Goal: Task Accomplishment & Management: Use online tool/utility

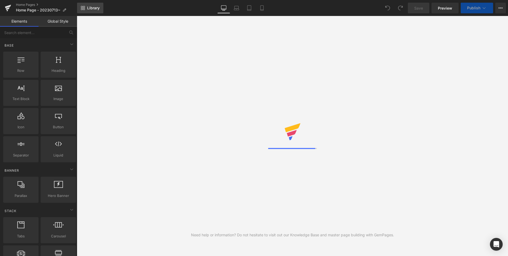
click at [88, 6] on span "Library" at bounding box center [93, 8] width 12 height 5
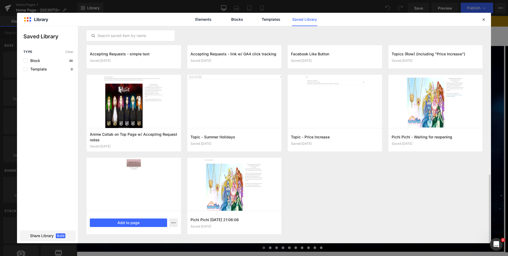
scroll to position [466, 0]
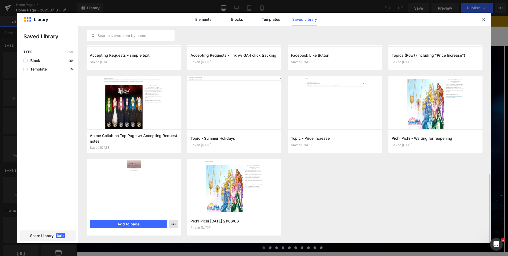
click at [174, 226] on button "button" at bounding box center [173, 223] width 9 height 9
click at [0, 0] on div "Delete" at bounding box center [0, 0] width 0 height 0
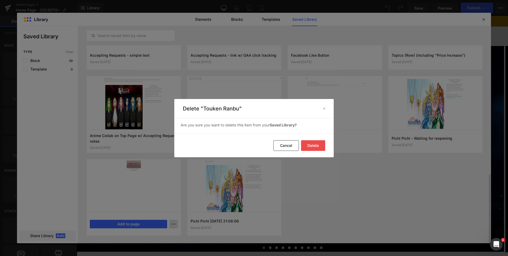
click at [0, 0] on button "Delete" at bounding box center [0, 0] width 0 height 0
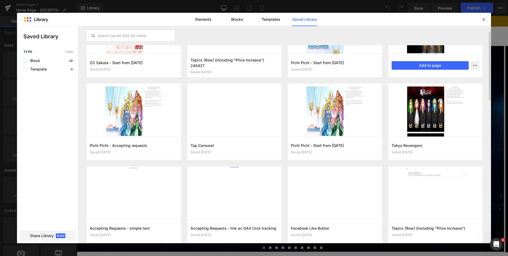
scroll to position [226, 0]
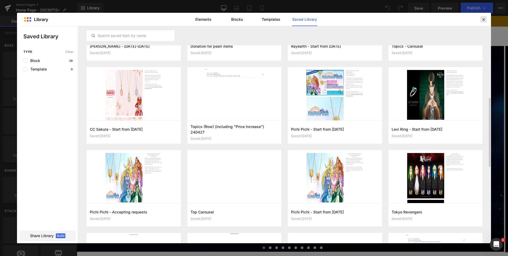
click at [486, 22] on div at bounding box center [483, 19] width 6 height 6
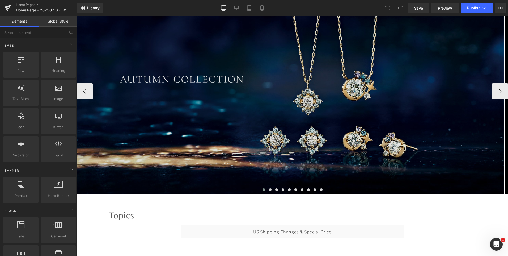
scroll to position [133, 0]
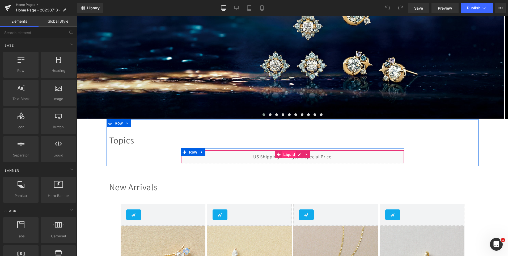
click at [287, 153] on span "Liquid" at bounding box center [289, 154] width 14 height 8
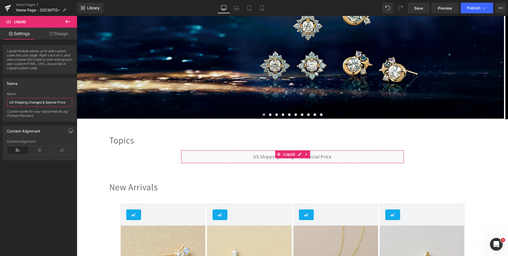
click at [45, 103] on input "US Shipping Changes & Special Price" at bounding box center [39, 102] width 65 height 9
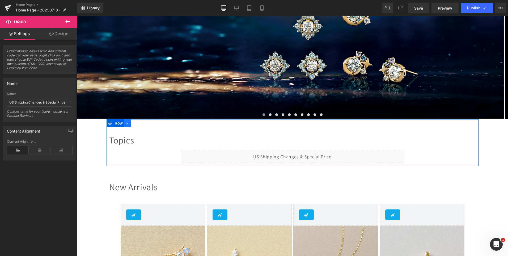
click at [126, 123] on icon at bounding box center [128, 123] width 4 height 4
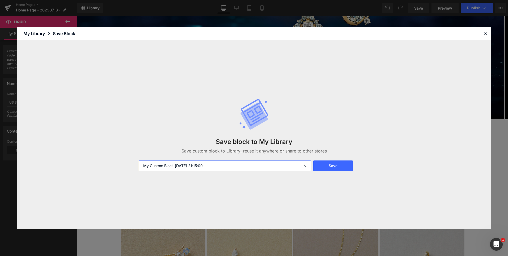
click at [197, 166] on input "My Custom Block [DATE] 21:15:09" at bounding box center [225, 165] width 172 height 11
type input "Topics 250903 - US Shipping Changes & Special Price"
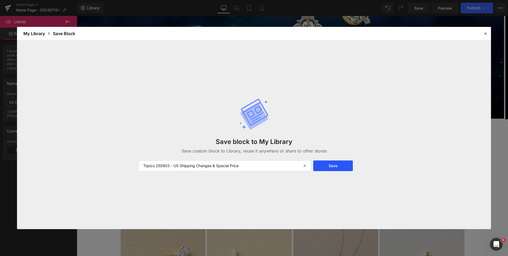
click at [339, 167] on button "Save" at bounding box center [333, 165] width 40 height 11
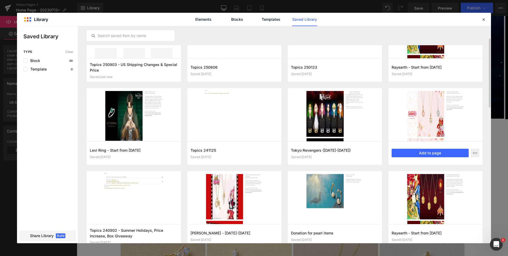
scroll to position [0, 0]
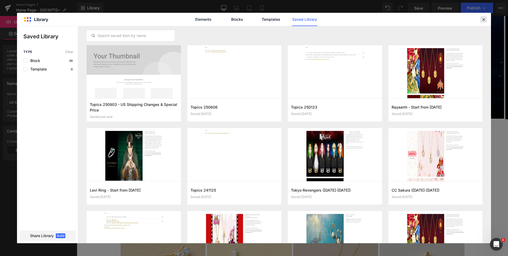
click at [485, 21] on icon at bounding box center [483, 19] width 5 height 5
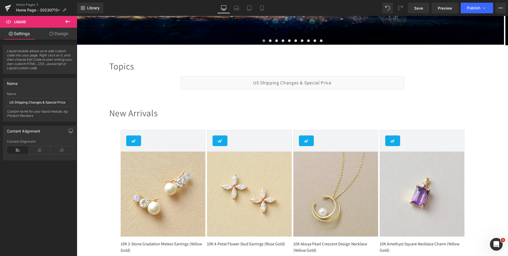
scroll to position [159, 0]
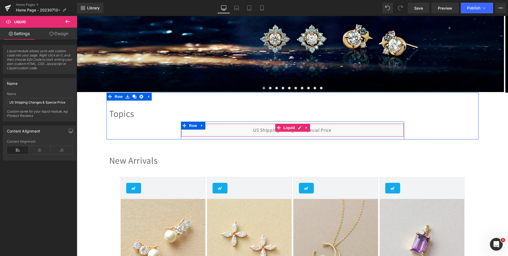
click at [295, 127] on div "Liquid" at bounding box center [292, 129] width 223 height 13
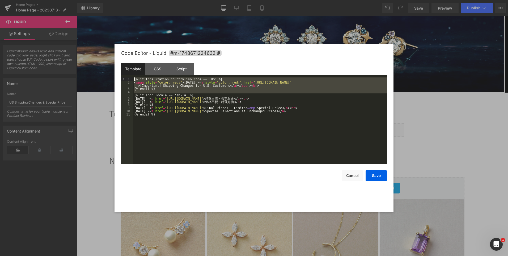
drag, startPoint x: 134, startPoint y: 94, endPoint x: 126, endPoint y: 76, distance: 19.7
click at [126, 76] on div "Template CSS Script Data 1 2 3 4 5 6 7 8 9 10 11 {% if localization.country.iso…" at bounding box center [254, 113] width 266 height 101
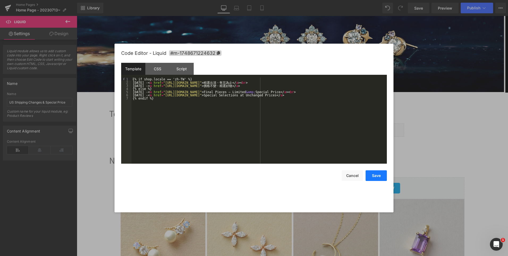
click at [382, 178] on button "Save" at bounding box center [376, 175] width 21 height 11
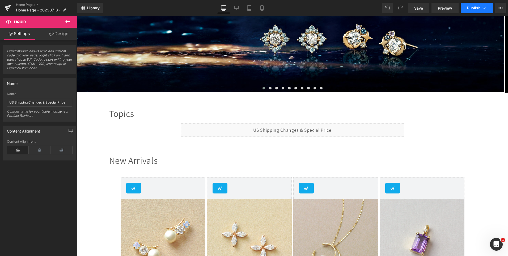
click at [473, 9] on span "Publish" at bounding box center [473, 8] width 13 height 4
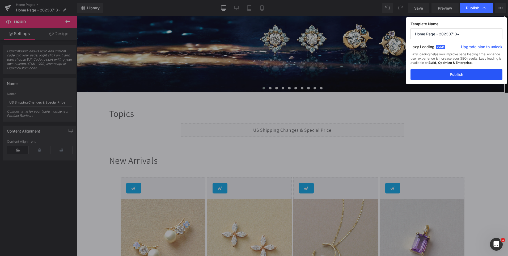
click at [468, 75] on button "Publish" at bounding box center [457, 74] width 92 height 11
